Goal: Information Seeking & Learning: Learn about a topic

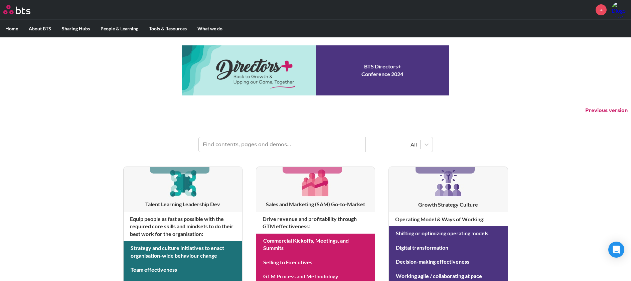
click at [617, 8] on img at bounding box center [620, 10] width 16 height 16
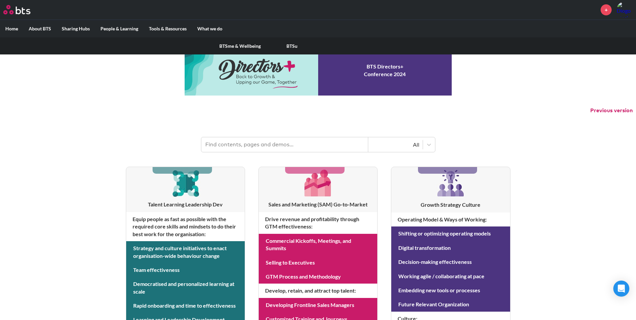
click at [122, 27] on label "People & Learning" at bounding box center [119, 28] width 48 height 17
click at [0, 0] on input "People & Learning" at bounding box center [0, 0] width 0 height 0
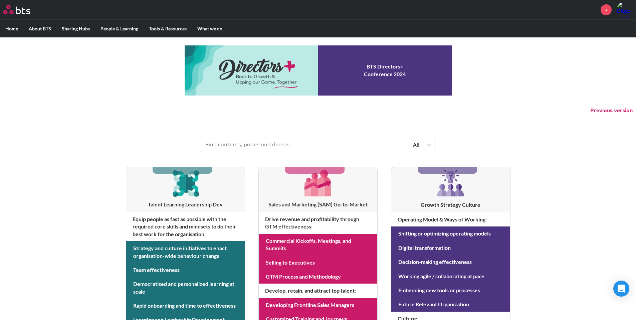
click at [14, 27] on label "Home" at bounding box center [11, 28] width 23 height 17
click at [0, 0] on input "Home" at bounding box center [0, 0] width 0 height 0
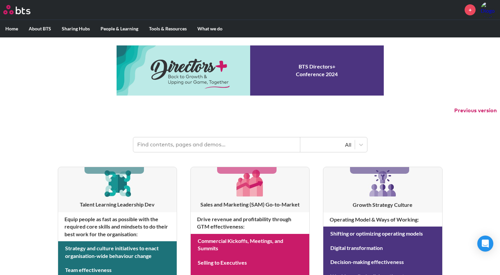
click at [200, 139] on input "text" at bounding box center [216, 144] width 167 height 15
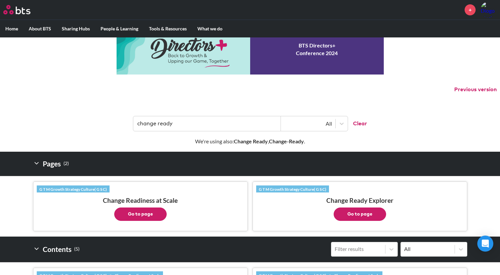
scroll to position [129, 0]
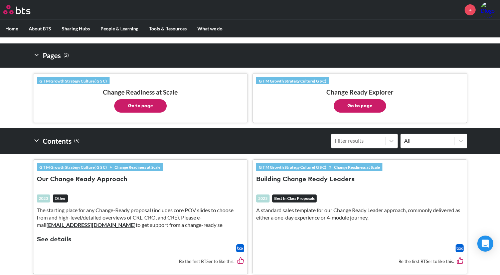
type input "change ready"
click at [364, 103] on button "Go to page" at bounding box center [360, 105] width 52 height 13
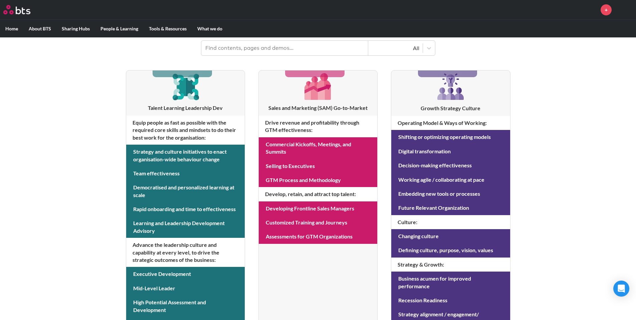
scroll to position [100, 0]
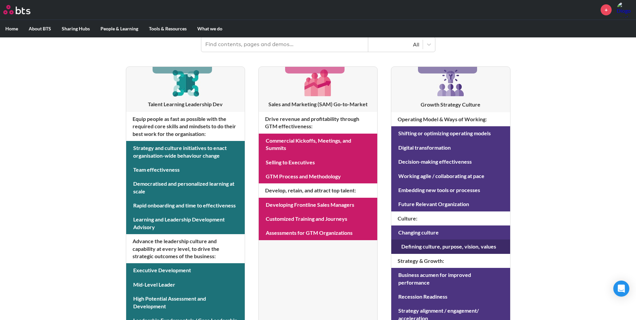
click at [428, 249] on link at bounding box center [451, 247] width 119 height 14
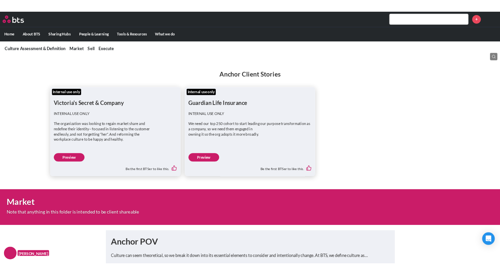
scroll to position [36, 0]
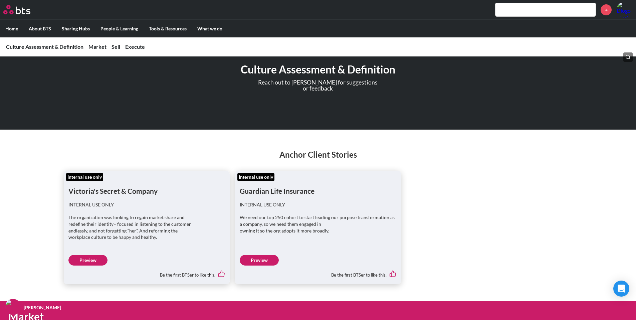
click at [91, 260] on link "Preview" at bounding box center [87, 260] width 39 height 11
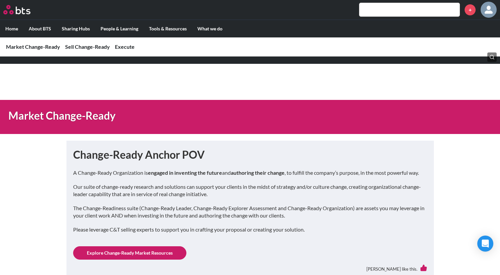
scroll to position [105, 0]
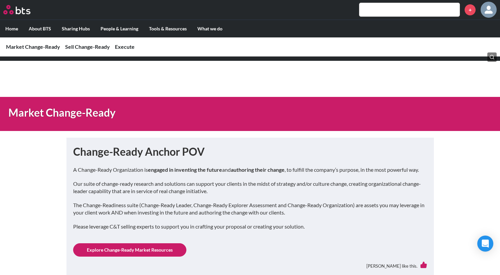
click at [13, 26] on label "Home" at bounding box center [11, 28] width 23 height 17
click at [0, 0] on input "Home" at bounding box center [0, 0] width 0 height 0
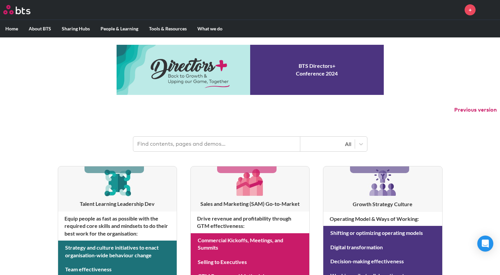
scroll to position [1, 0]
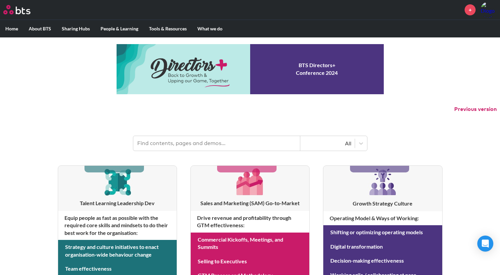
click at [214, 146] on input "text" at bounding box center [216, 143] width 167 height 15
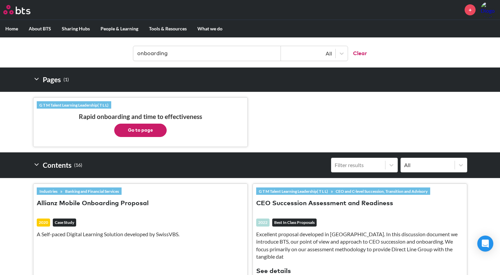
scroll to position [93, 0]
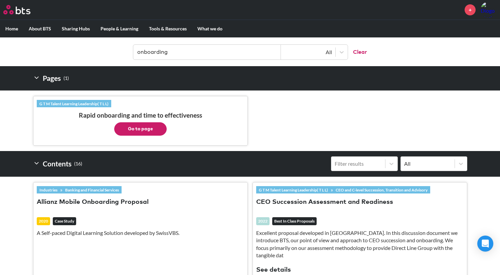
type input "onboarding"
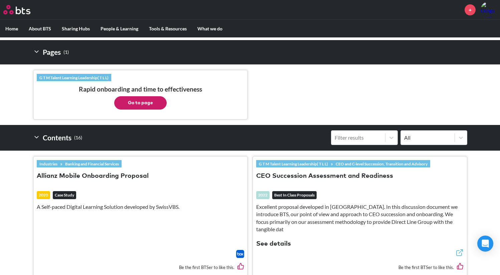
scroll to position [0, 0]
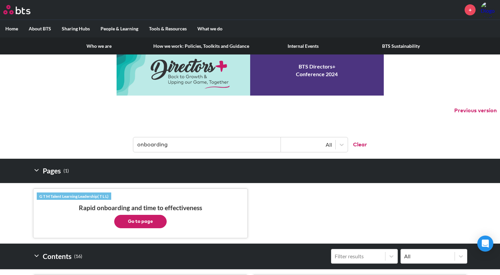
click at [39, 27] on label "About BTS" at bounding box center [39, 28] width 33 height 17
click at [0, 0] on input "About BTS" at bounding box center [0, 0] width 0 height 0
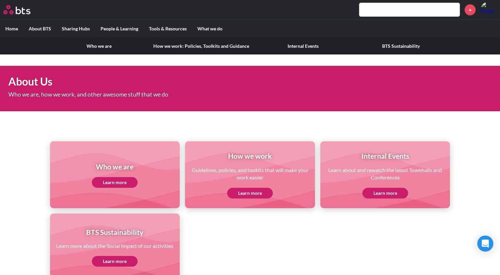
click at [94, 44] on link "Who we are" at bounding box center [99, 45] width 98 height 17
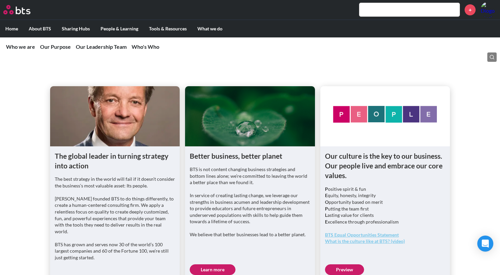
scroll to position [198, 0]
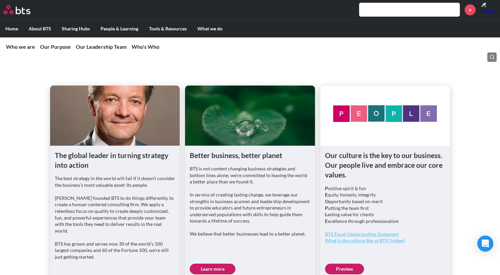
click at [105, 144] on figure at bounding box center [115, 116] width 130 height 60
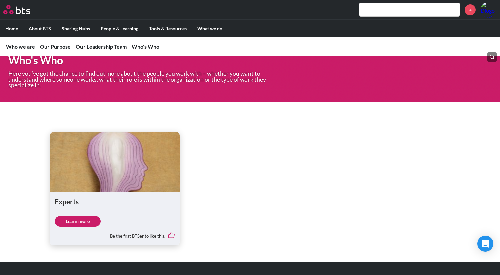
scroll to position [1066, 0]
